Goal: Task Accomplishment & Management: Manage account settings

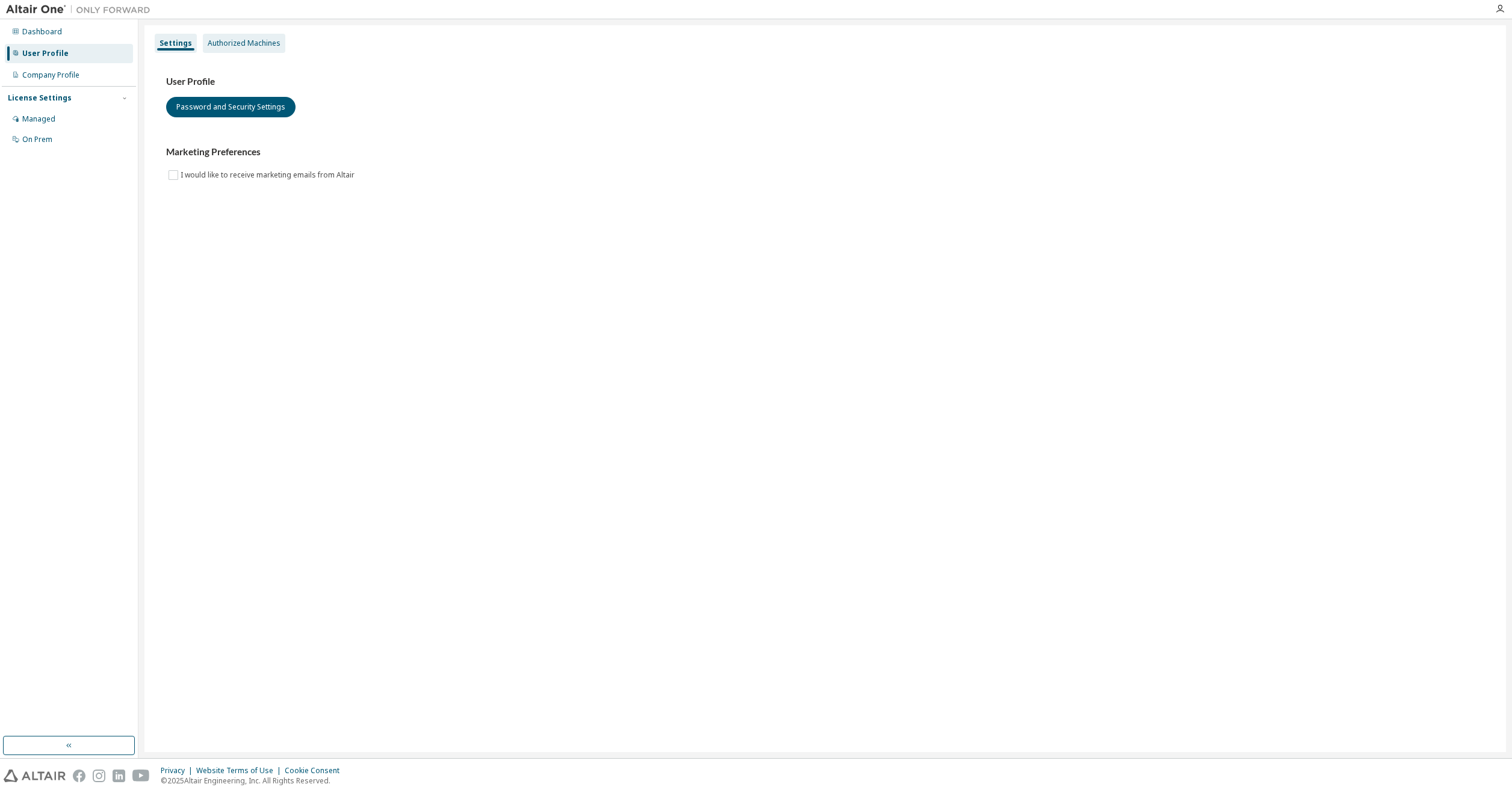
click at [234, 41] on div "Authorized Machines" at bounding box center [244, 43] width 73 height 10
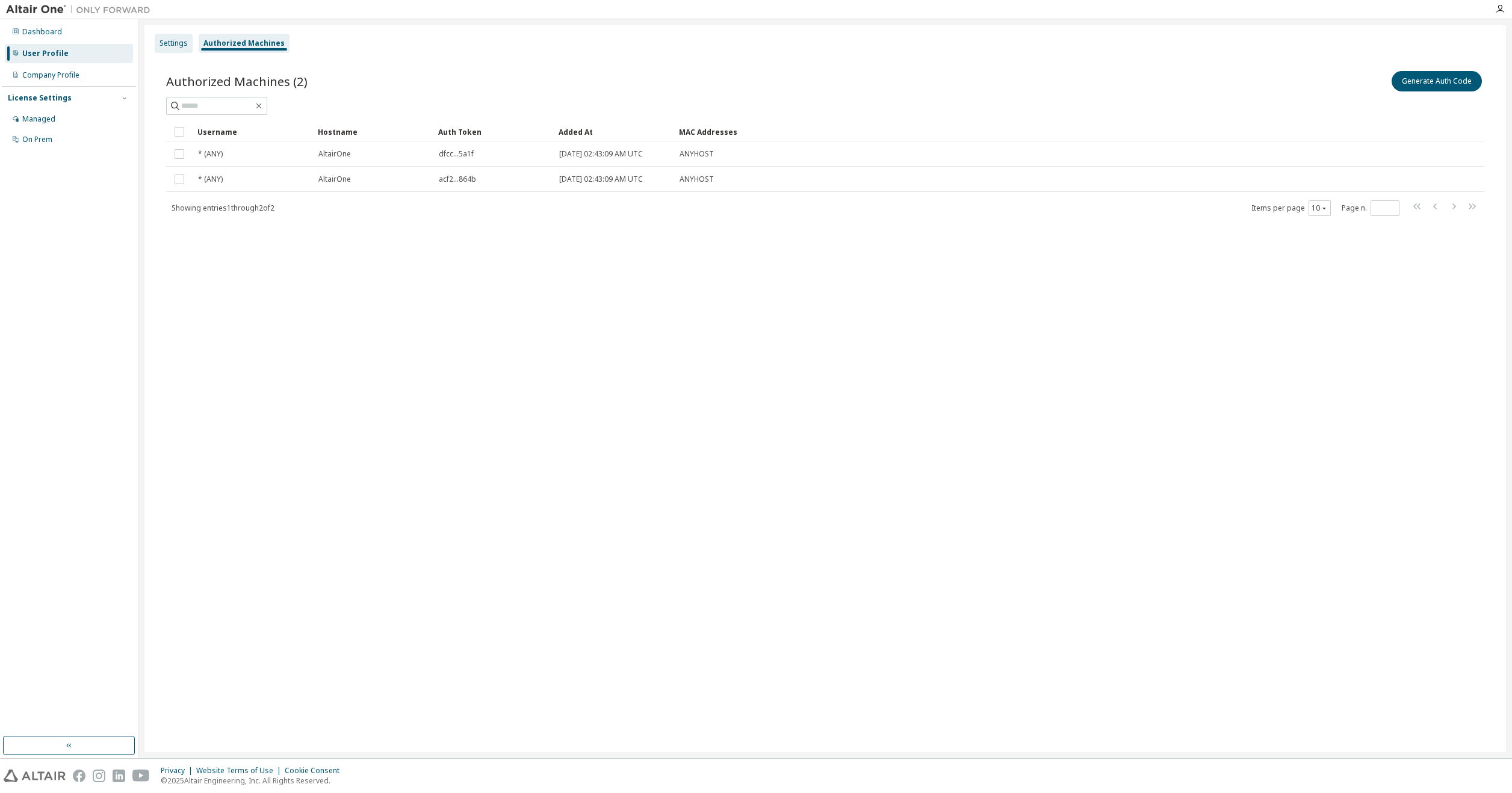
click at [173, 42] on div "Settings" at bounding box center [173, 43] width 28 height 10
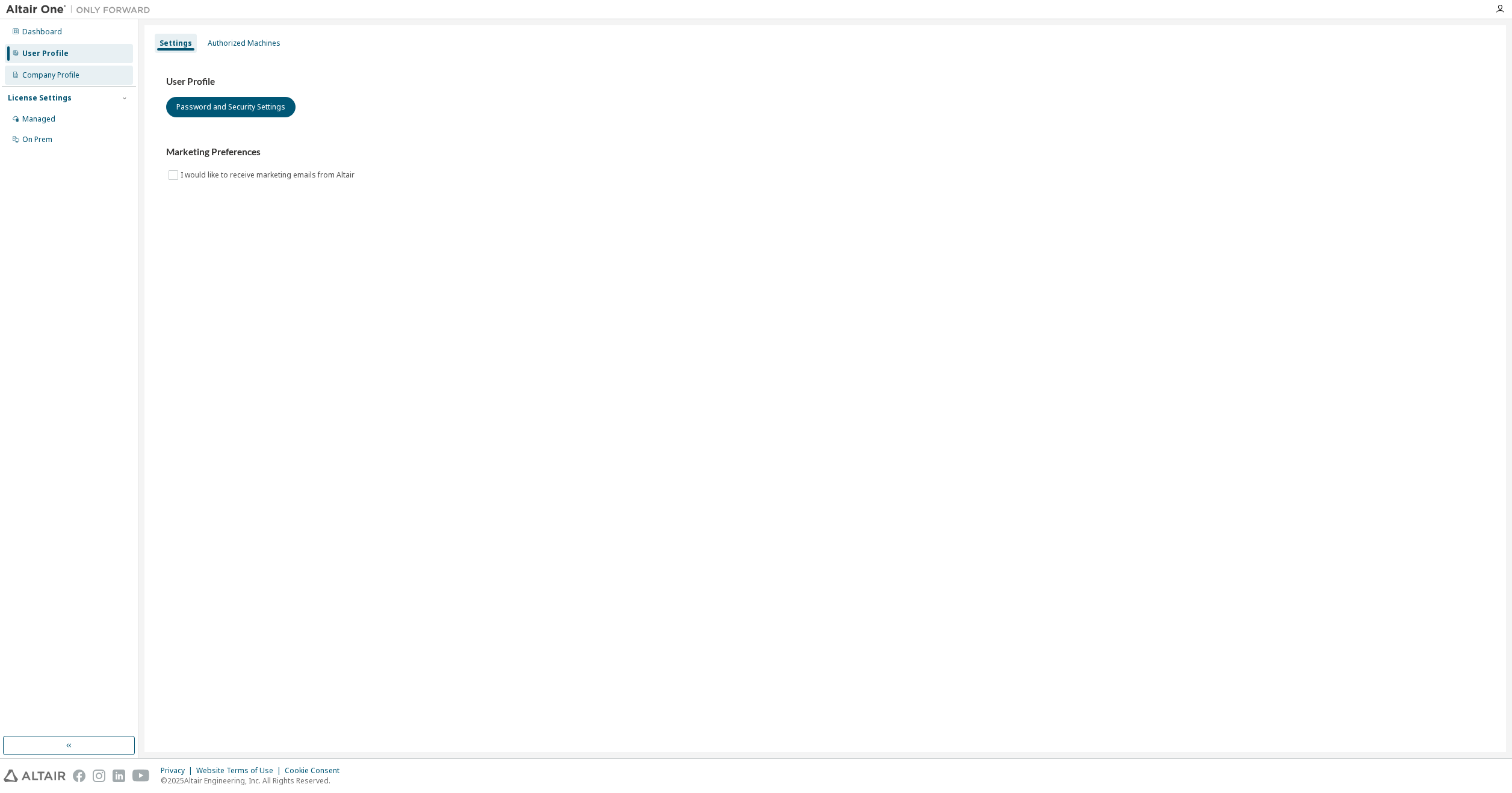
click at [58, 73] on div "Company Profile" at bounding box center [51, 75] width 57 height 10
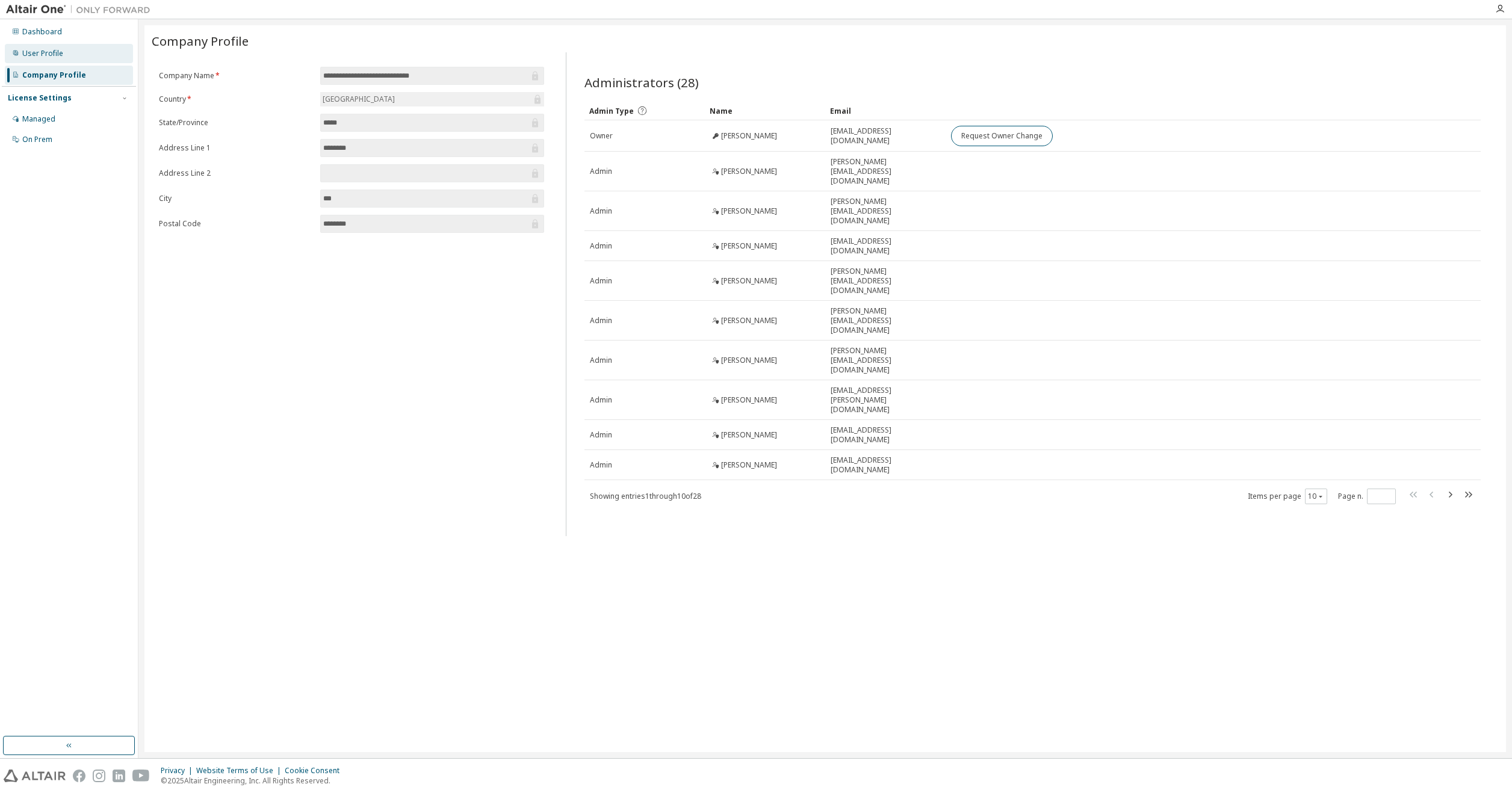
click at [53, 56] on div "User Profile" at bounding box center [43, 53] width 41 height 10
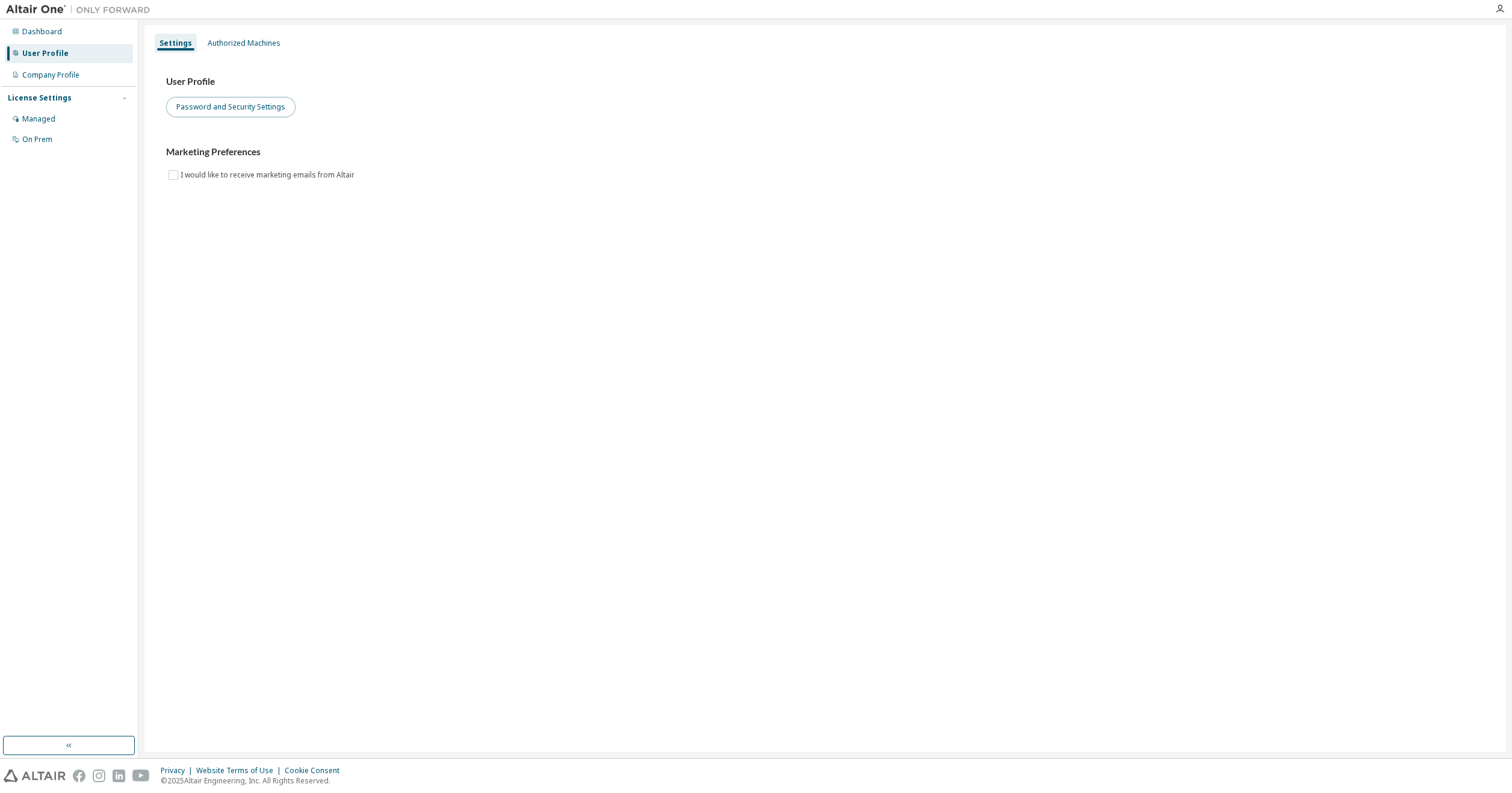
click at [223, 107] on button "Password and Security Settings" at bounding box center [231, 107] width 129 height 20
